Goal: Information Seeking & Learning: Learn about a topic

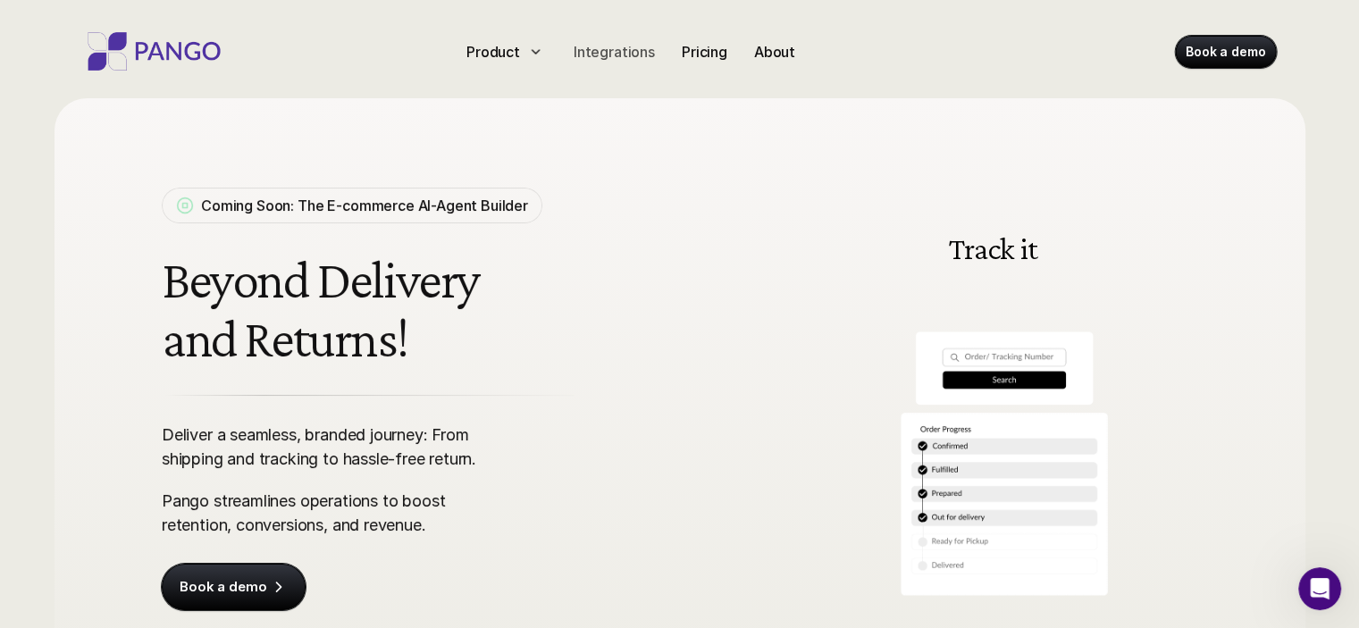
click at [615, 60] on p "Integrations" at bounding box center [614, 51] width 81 height 21
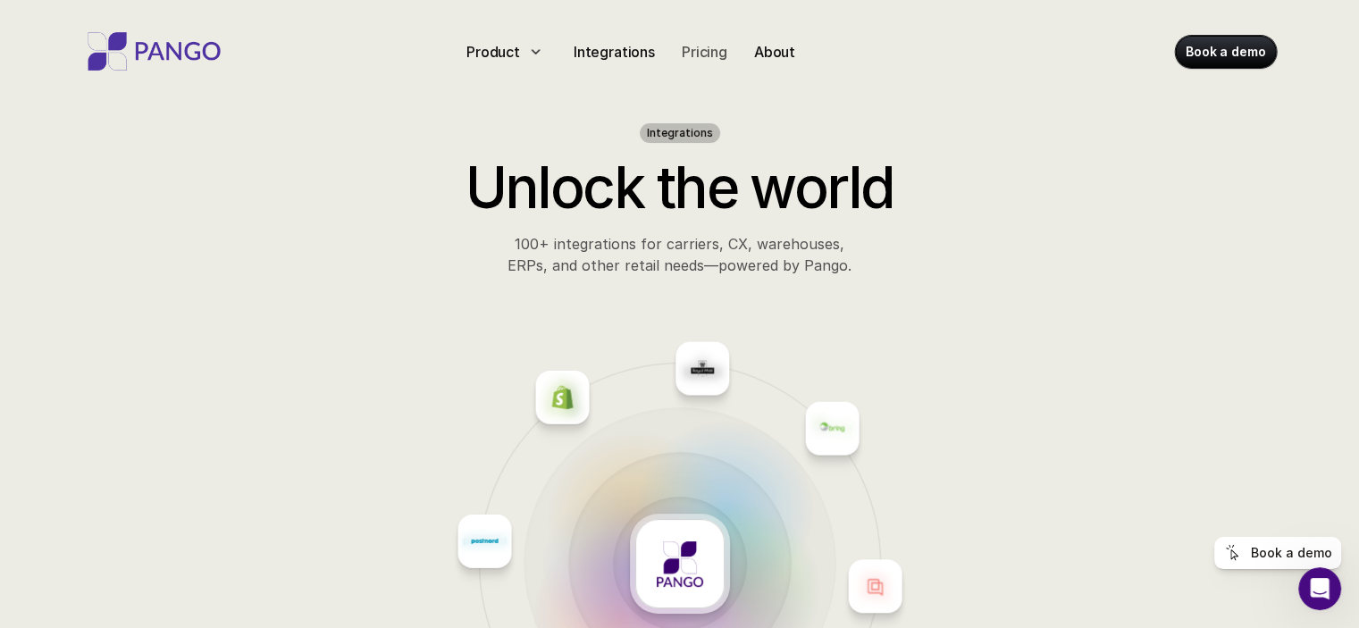
click at [721, 63] on div "Pricing" at bounding box center [705, 52] width 60 height 29
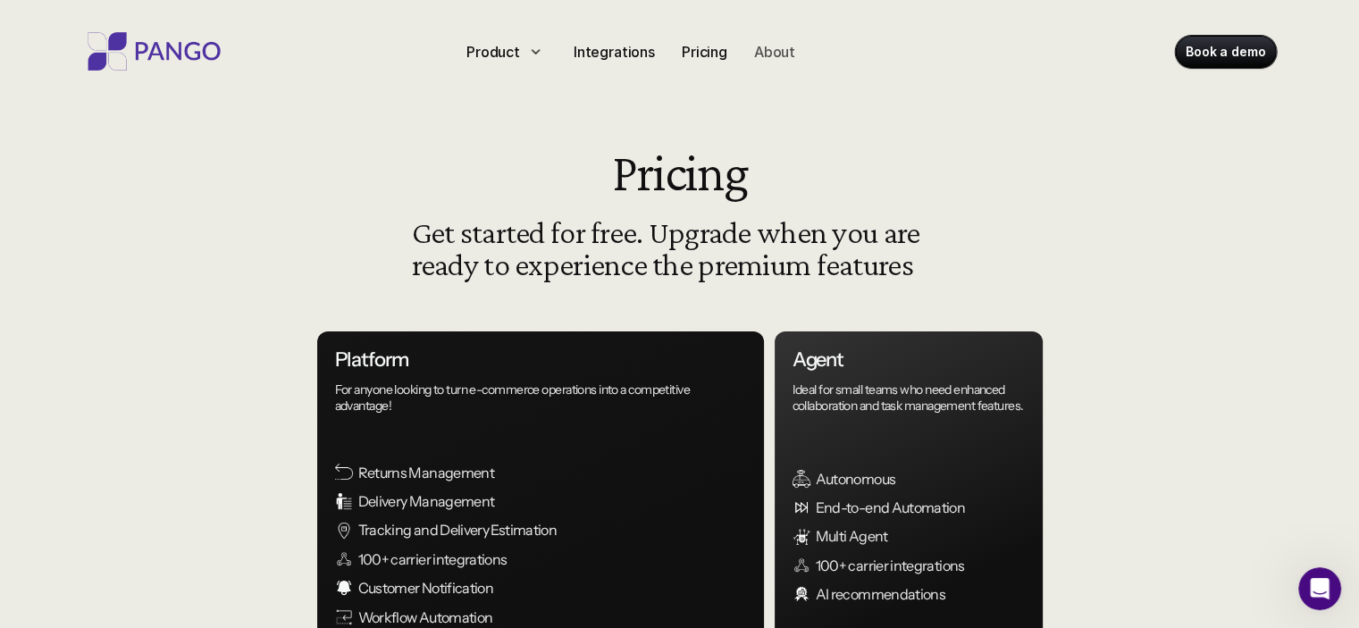
click at [772, 55] on p "About" at bounding box center [774, 51] width 41 height 21
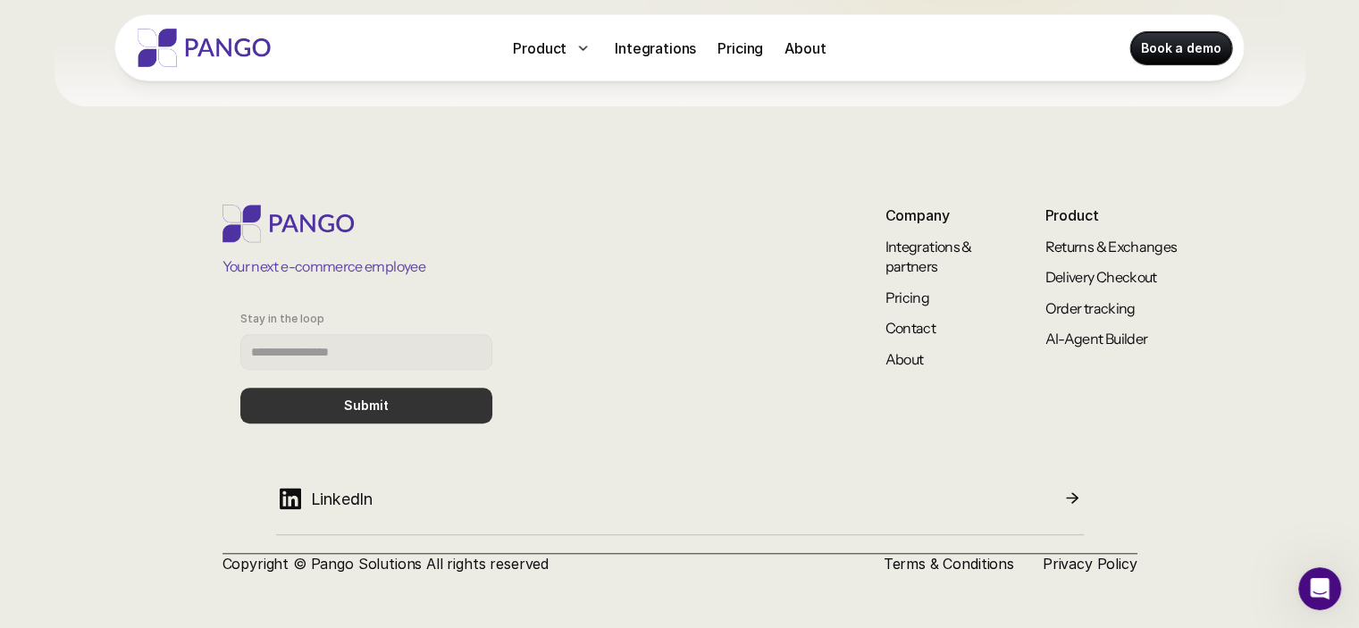
scroll to position [1682, 0]
